Goal: Information Seeking & Learning: Find specific fact

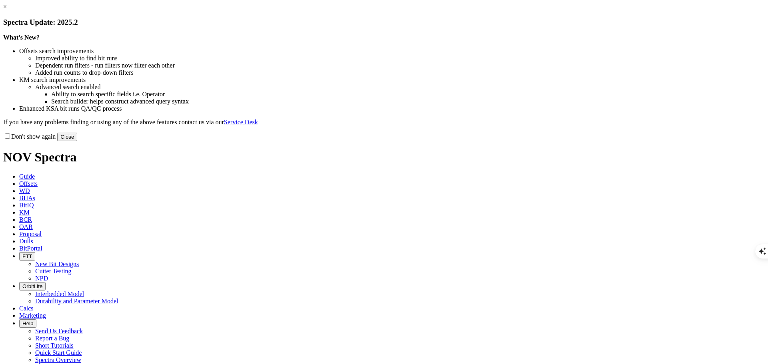
scroll to position [802, 0]
click at [77, 141] on button "Close" at bounding box center [67, 137] width 20 height 8
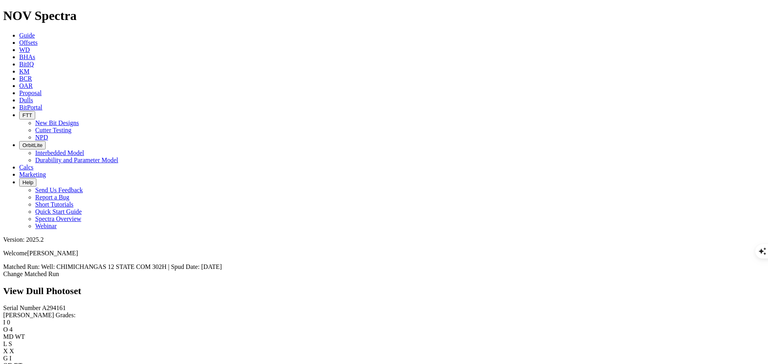
scroll to position [909, 0]
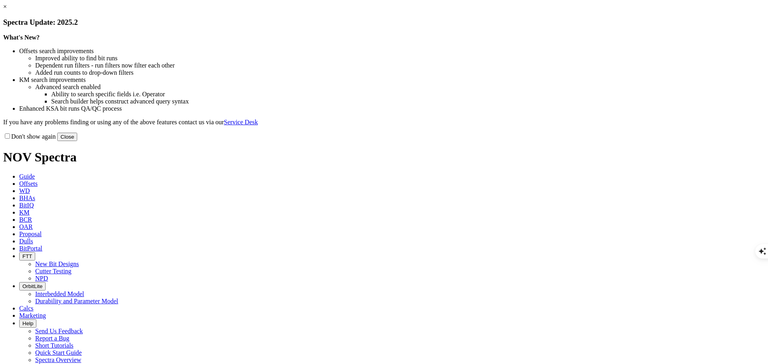
select select "Cutter"
click at [77, 141] on button "Close" at bounding box center [67, 137] width 20 height 8
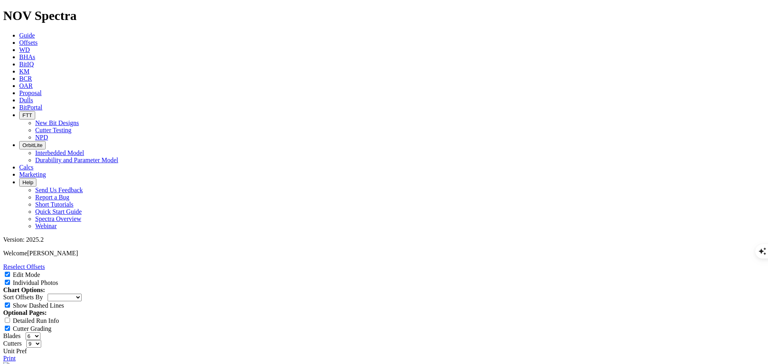
scroll to position [120, 0]
type textarea "12"
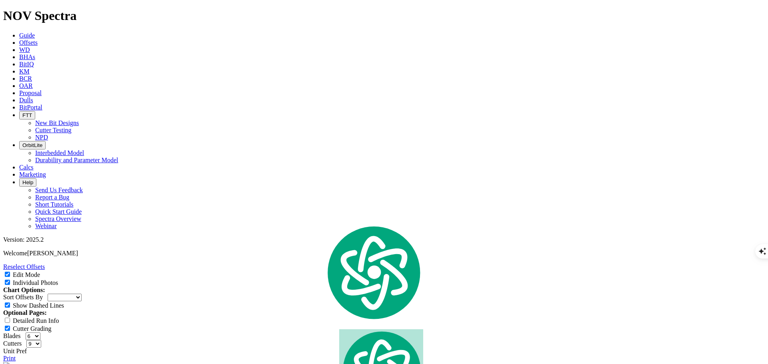
copy tbody "CHIMICHANGAS 12 STATE COM 302H"
click at [19, 39] on icon at bounding box center [19, 42] width 0 height 7
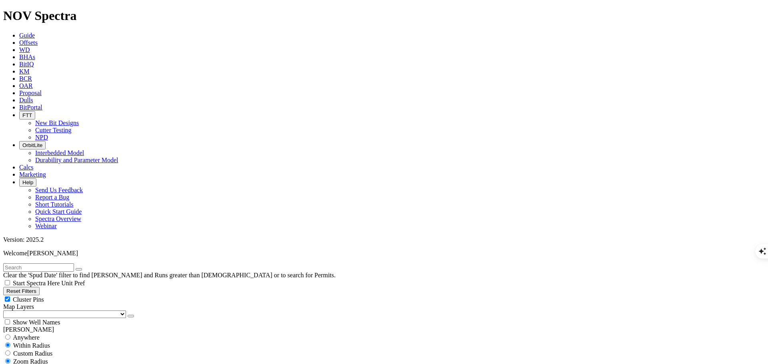
click at [74, 264] on input "text" at bounding box center [38, 268] width 71 height 8
paste input "CHIMICHANGAS 12 STATE COM 302H"
type input "CHIMICHANGAS 12 STATE COM 302H"
click at [16, 334] on div "Anywhere" at bounding box center [383, 338] width 761 height 8
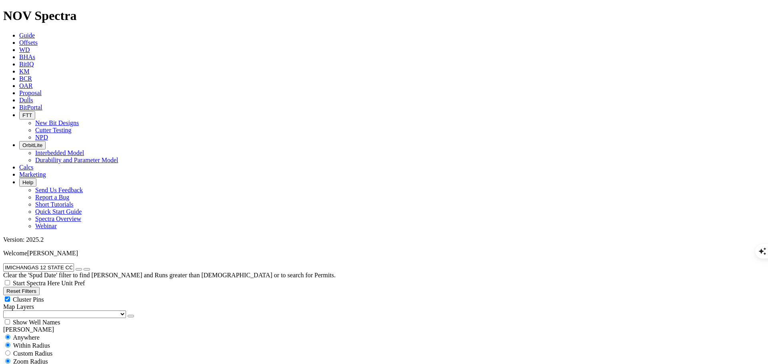
radio input "true"
radio input "false"
click at [33, 311] on select "US Counties [GEOGRAPHIC_DATA], [GEOGRAPHIC_DATA] [GEOGRAPHIC_DATA], [GEOGRAPHIC…" at bounding box center [64, 315] width 123 height 8
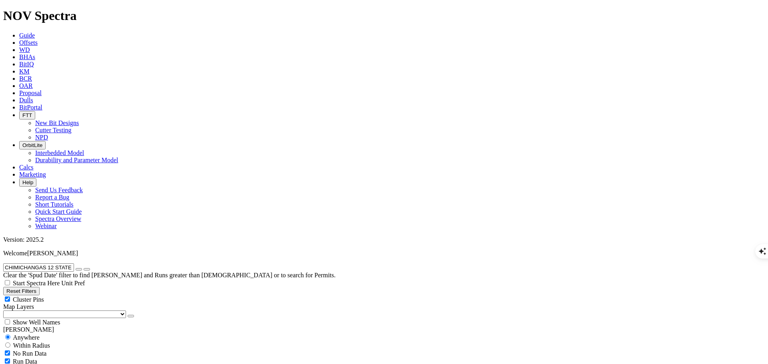
scroll to position [40, 0]
click at [39, 311] on select "US Counties [GEOGRAPHIC_DATA], [GEOGRAPHIC_DATA] [GEOGRAPHIC_DATA], [GEOGRAPHIC…" at bounding box center [64, 315] width 123 height 8
click at [6, 311] on select "US Counties [GEOGRAPHIC_DATA], [GEOGRAPHIC_DATA] [GEOGRAPHIC_DATA], [GEOGRAPHIC…" at bounding box center [64, 315] width 123 height 8
click at [82, 318] on div "Show Well Names" at bounding box center [383, 322] width 761 height 8
checkbox input "true"
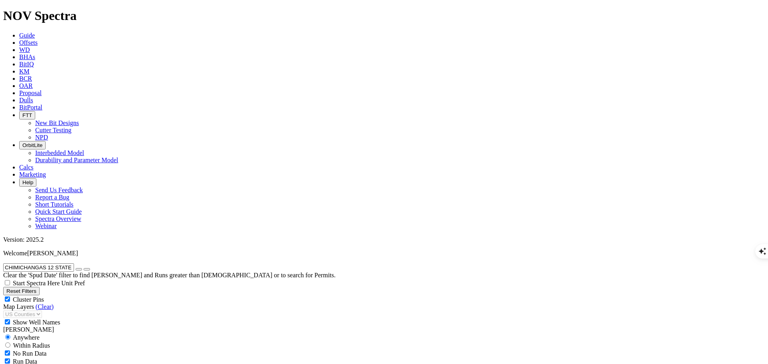
radio input "false"
radio input "true"
